Goal: Task Accomplishment & Management: Complete application form

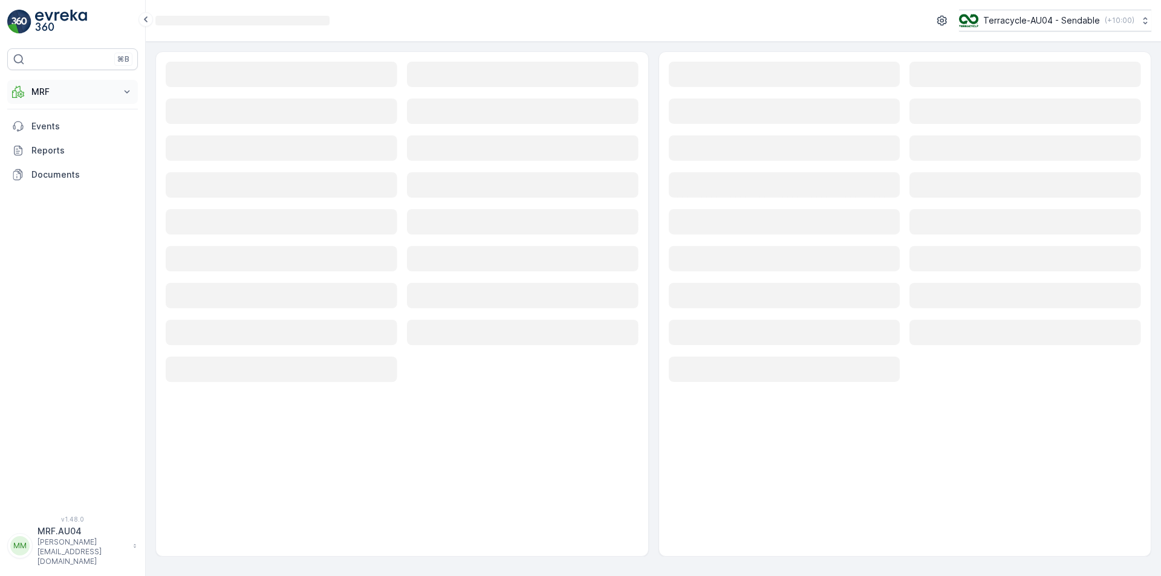
click at [99, 99] on button "MRF" at bounding box center [72, 92] width 131 height 24
click at [53, 149] on p "Pallet" at bounding box center [42, 146] width 23 height 12
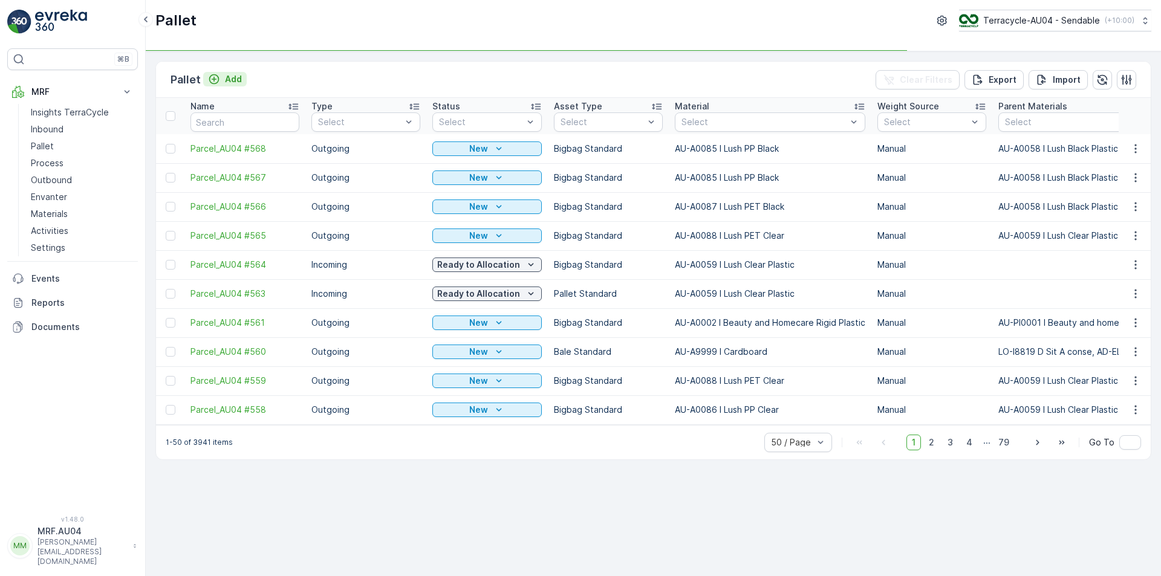
click at [219, 77] on div "Add" at bounding box center [225, 79] width 34 height 12
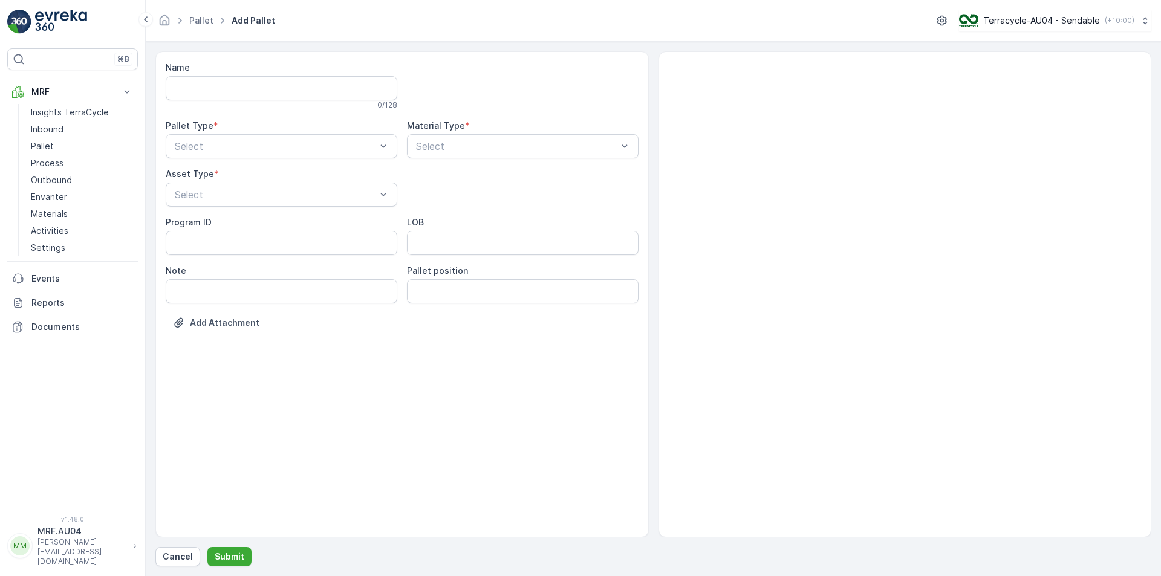
drag, startPoint x: 223, startPoint y: 146, endPoint x: 218, endPoint y: 158, distance: 13.6
click at [222, 146] on div at bounding box center [276, 146] width 204 height 11
click at [216, 199] on div "Outgoing" at bounding box center [281, 196] width 217 height 11
click at [436, 147] on div at bounding box center [517, 146] width 204 height 11
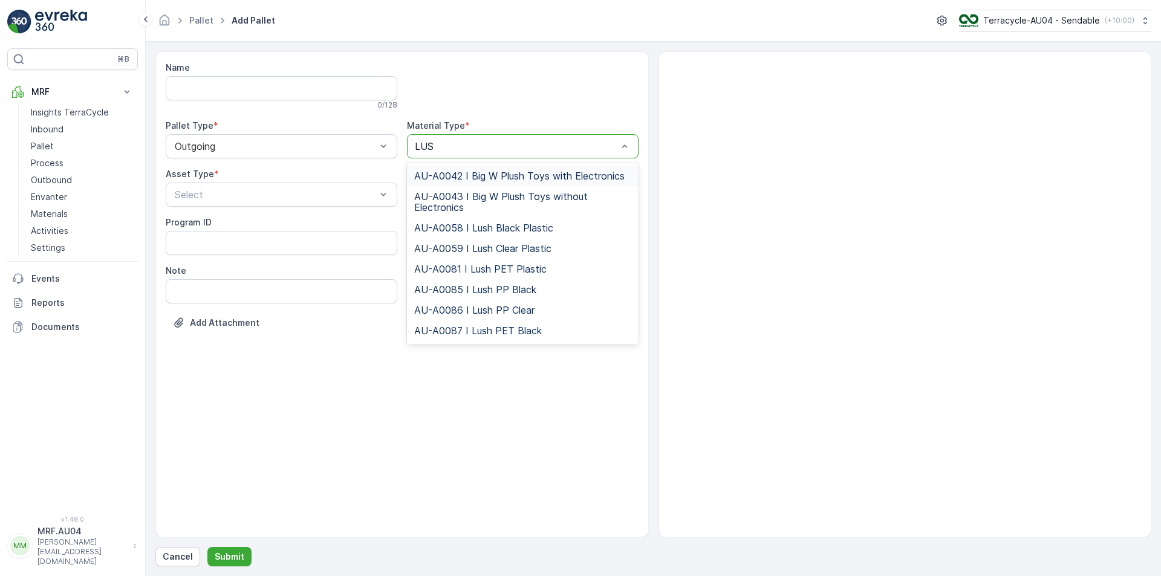
type input "LUSH"
click at [478, 291] on span "AU-A0085 I Lush PP Black" at bounding box center [475, 289] width 122 height 11
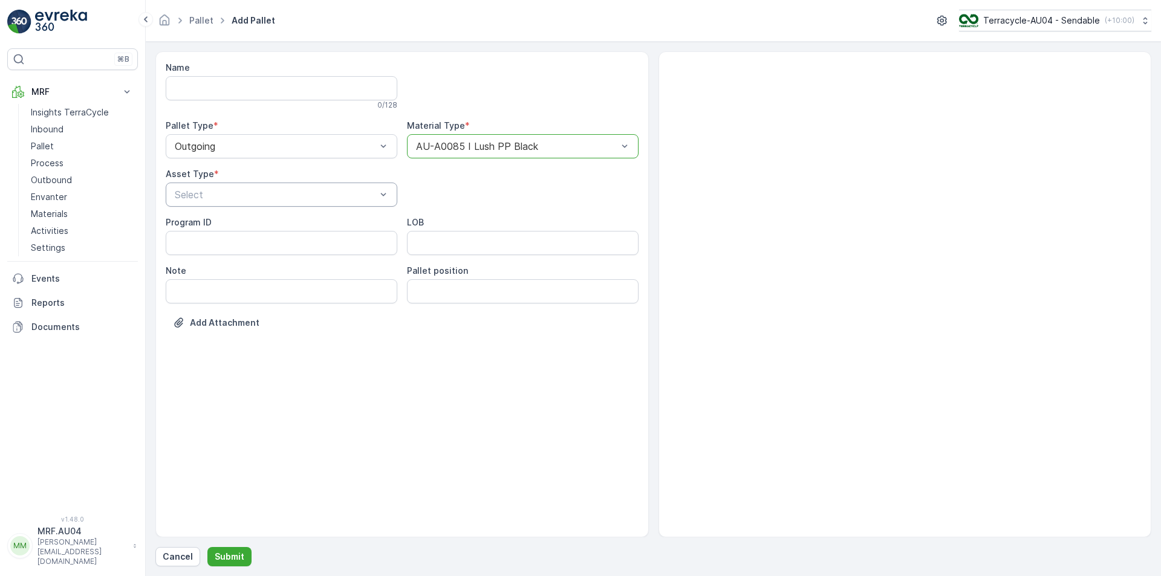
drag, startPoint x: 258, startPoint y: 208, endPoint x: 252, endPoint y: 206, distance: 6.5
click at [257, 208] on div "Name 0 / 128 Pallet Type * Outgoing Material Type * option AU-A0085 I Lush PP B…" at bounding box center [402, 204] width 473 height 285
click at [247, 198] on div at bounding box center [276, 194] width 204 height 11
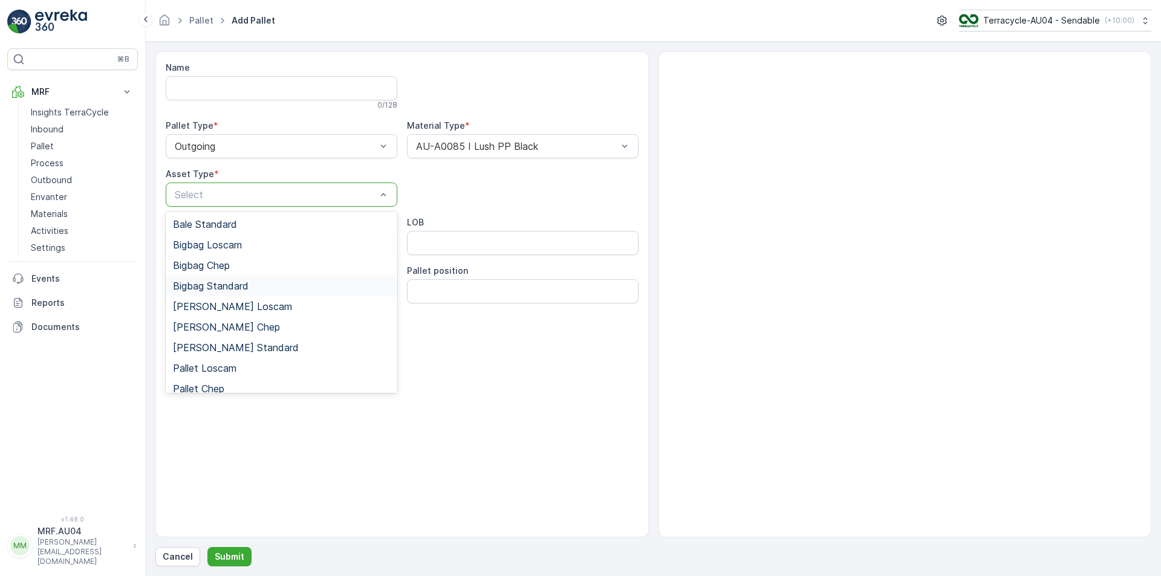
click at [218, 282] on span "Bigbag Standard" at bounding box center [211, 286] width 76 height 11
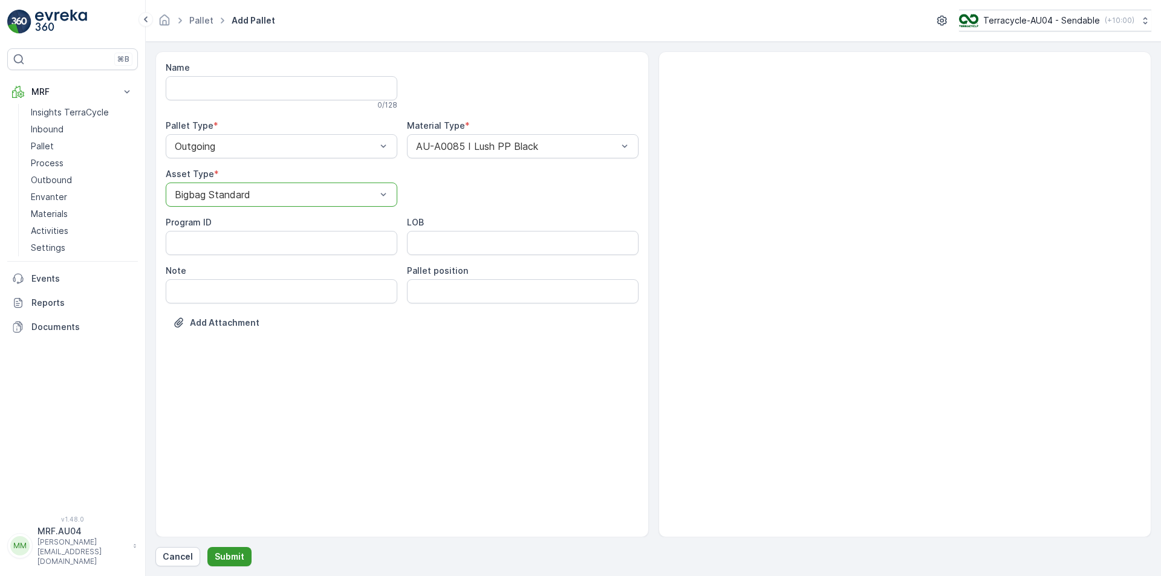
click at [223, 555] on p "Submit" at bounding box center [230, 557] width 30 height 12
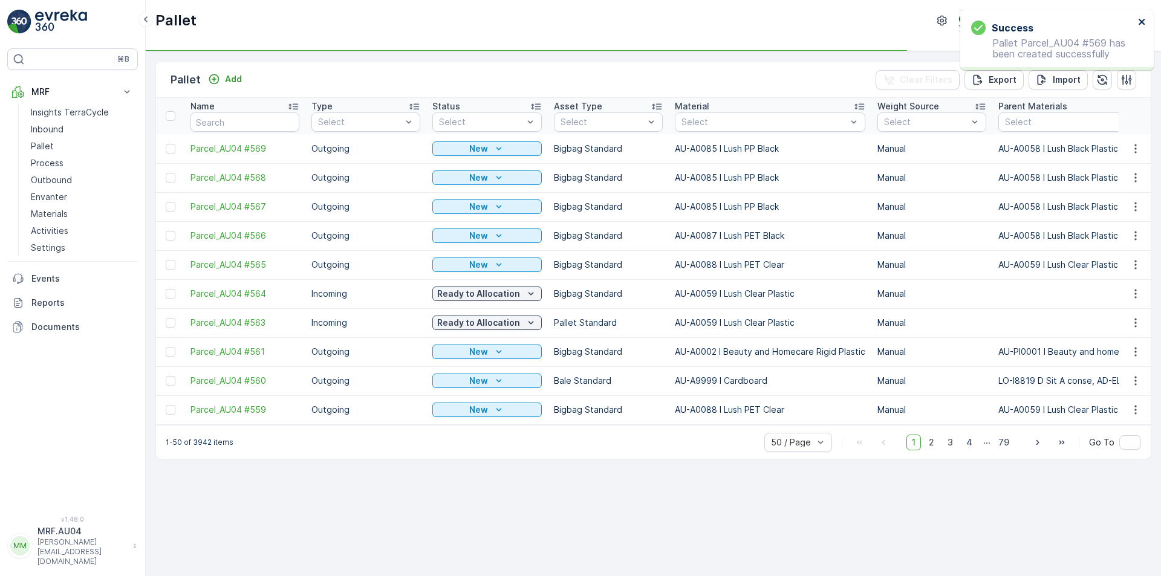
click at [1140, 23] on icon "close" at bounding box center [1142, 22] width 6 height 6
click at [167, 151] on div at bounding box center [171, 149] width 10 height 10
click at [166, 144] on input "checkbox" at bounding box center [166, 144] width 0 height 0
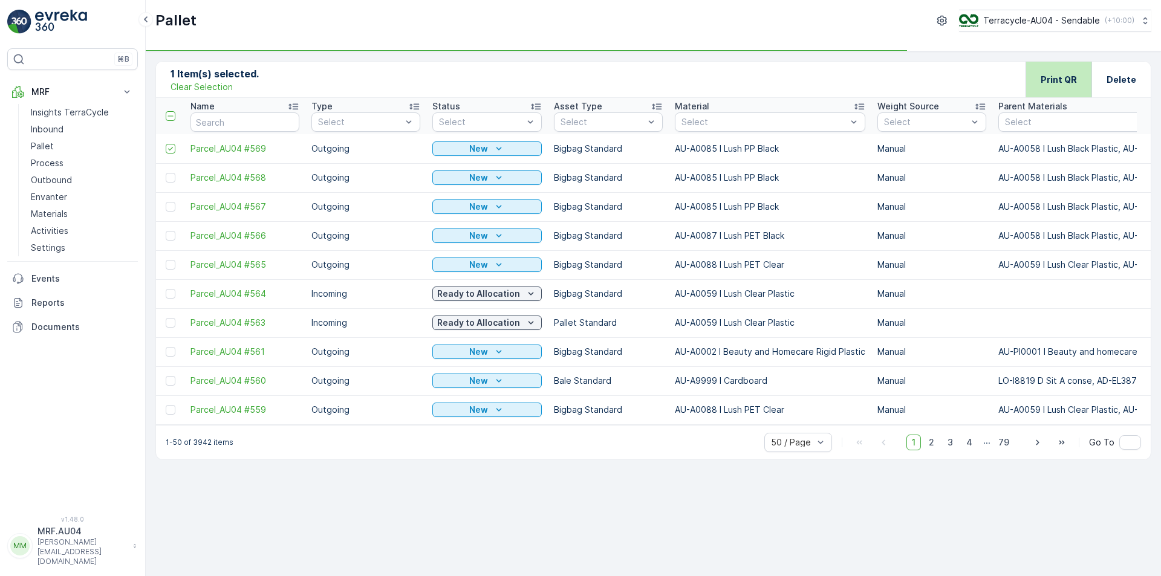
click at [1060, 71] on div "Print QR" at bounding box center [1059, 80] width 36 height 36
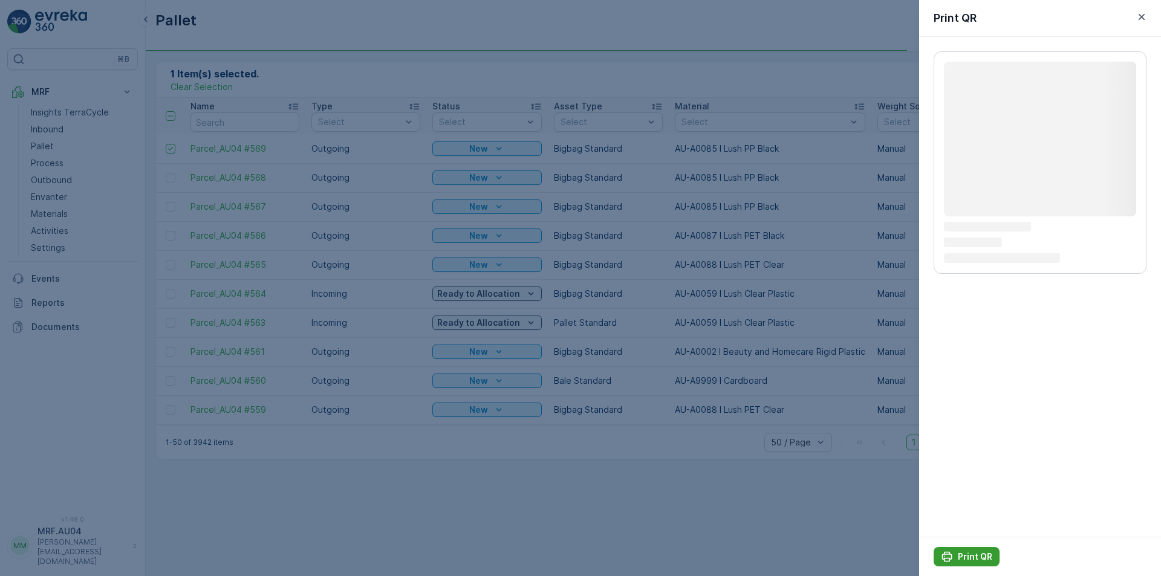
click at [972, 556] on p "Print QR" at bounding box center [975, 557] width 34 height 12
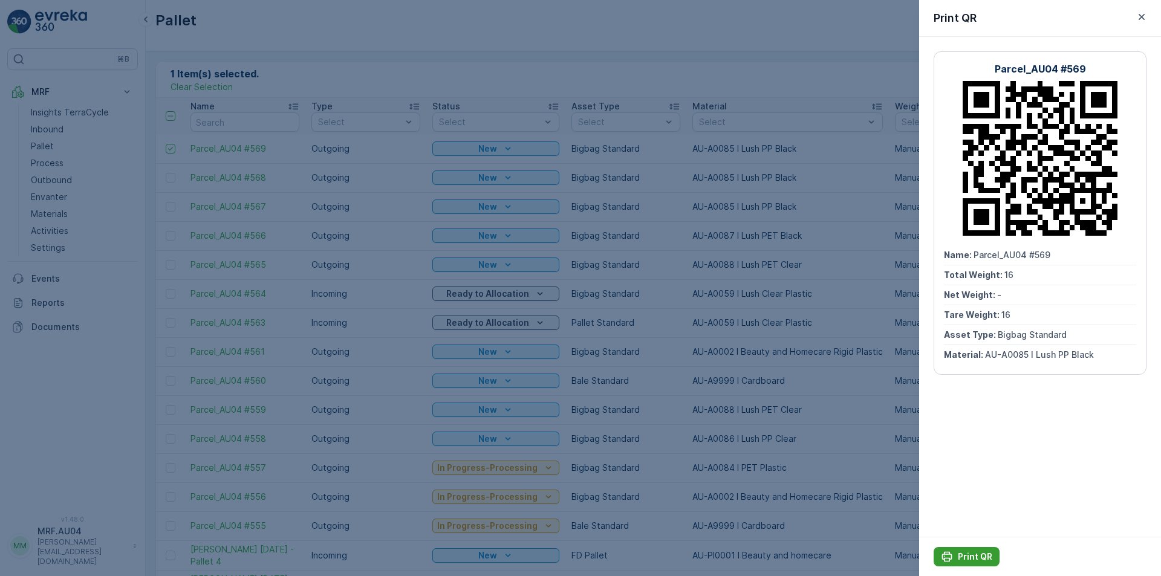
click at [962, 554] on p "Print QR" at bounding box center [975, 557] width 34 height 12
click at [1143, 13] on icon "button" at bounding box center [1141, 17] width 12 height 12
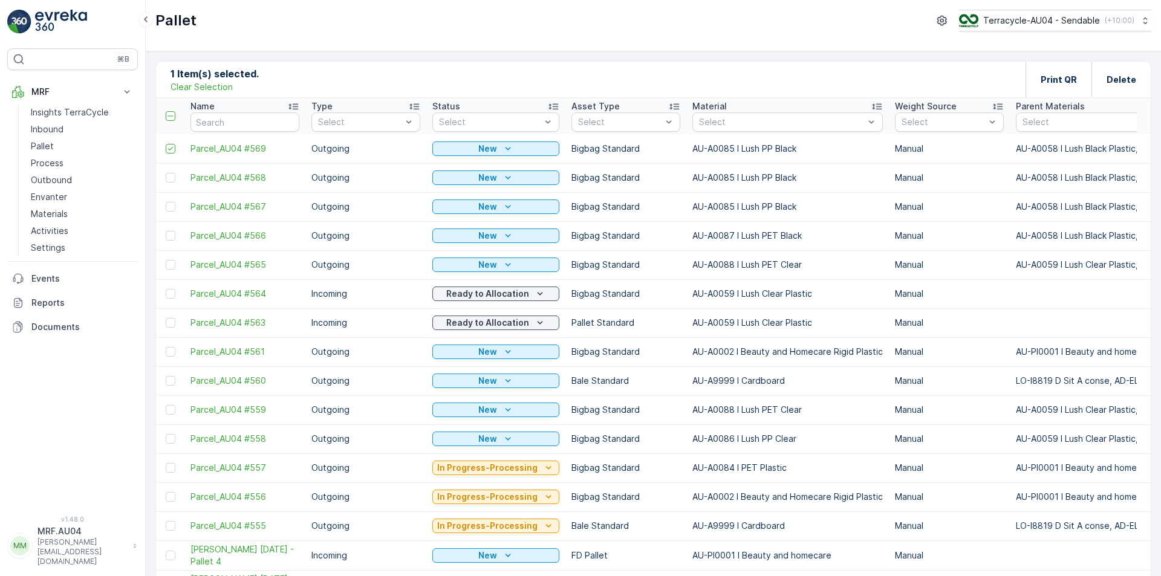
click at [200, 89] on p "Clear Selection" at bounding box center [202, 87] width 62 height 12
